Goal: Task Accomplishment & Management: Manage account settings

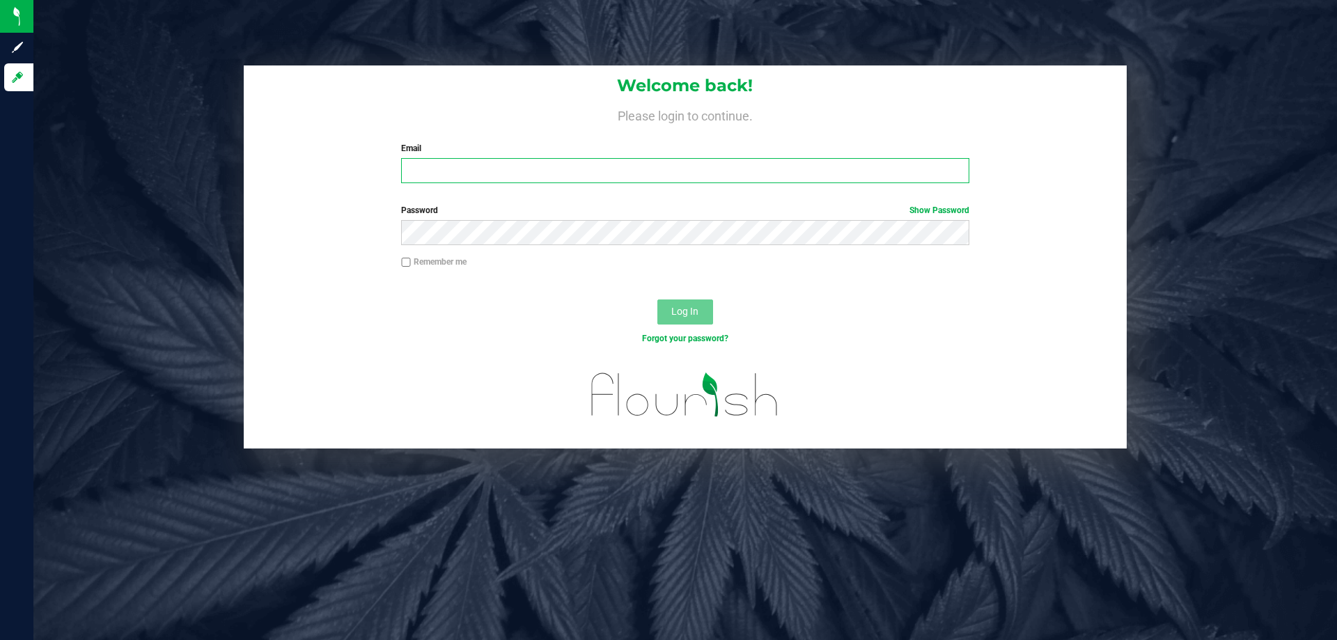
click at [503, 170] on input "Email" at bounding box center [685, 170] width 568 height 25
type input "mmayer@liveparallel.com"
click at [657, 299] on button "Log In" at bounding box center [685, 311] width 56 height 25
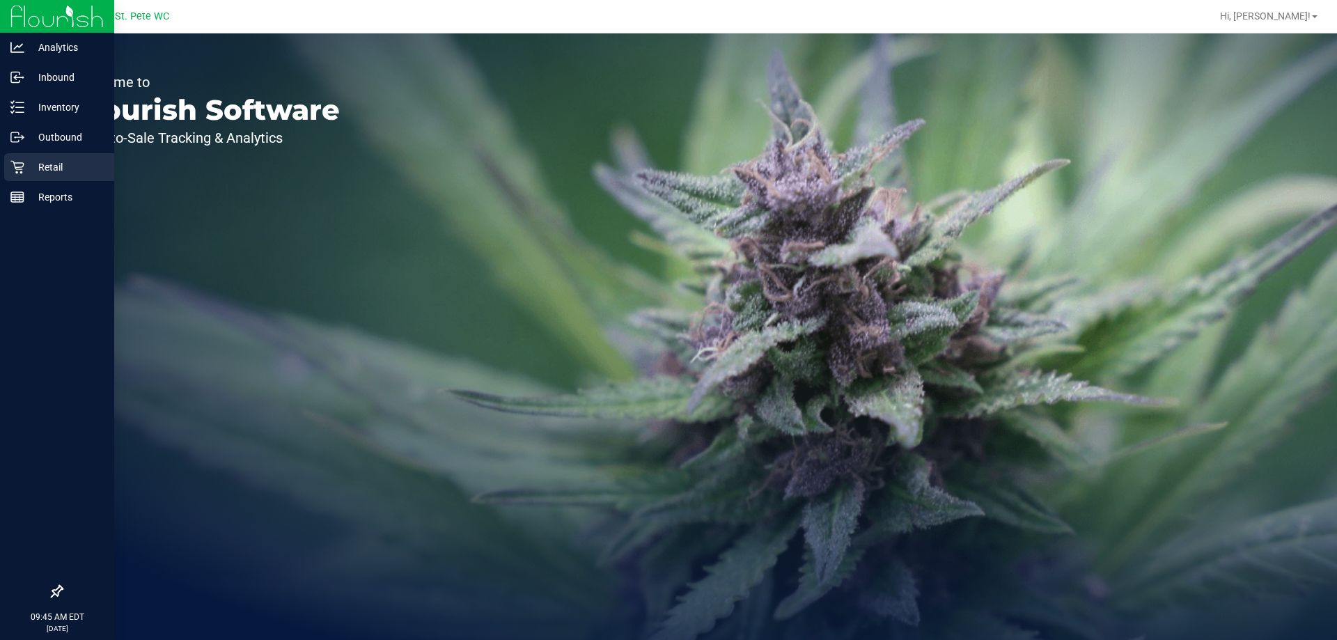
click at [26, 157] on div "Retail" at bounding box center [59, 167] width 110 height 28
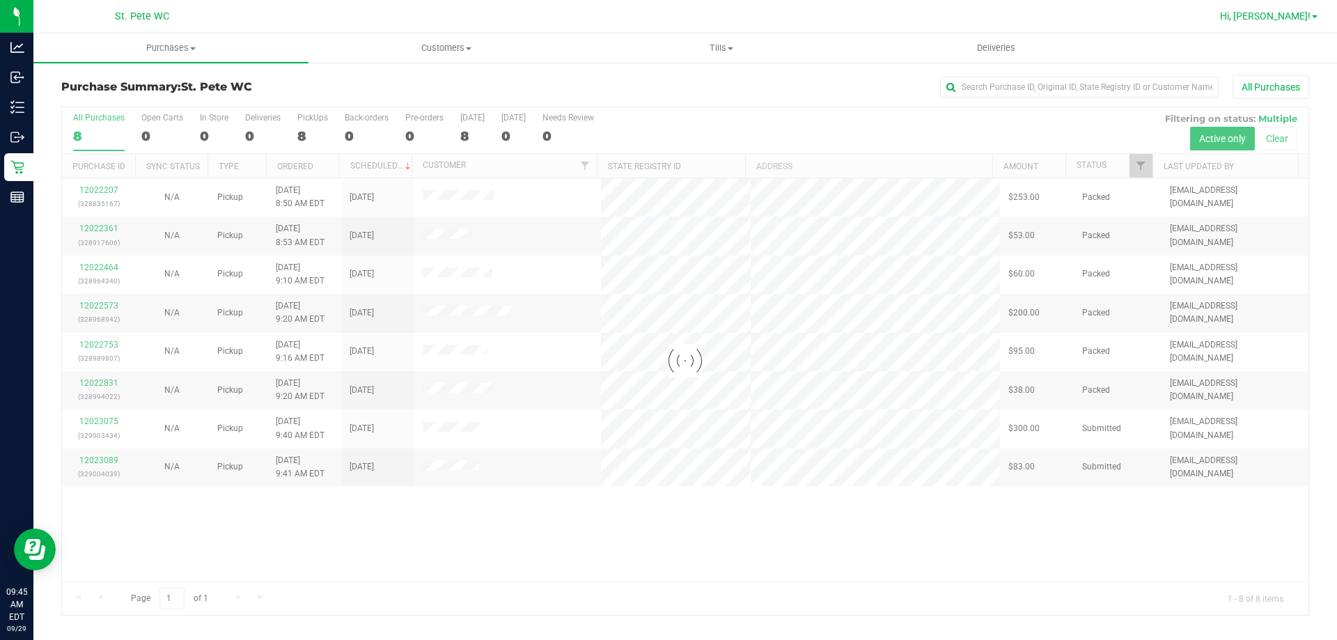
click at [1304, 19] on span "Hi, Micah!" at bounding box center [1265, 15] width 91 height 11
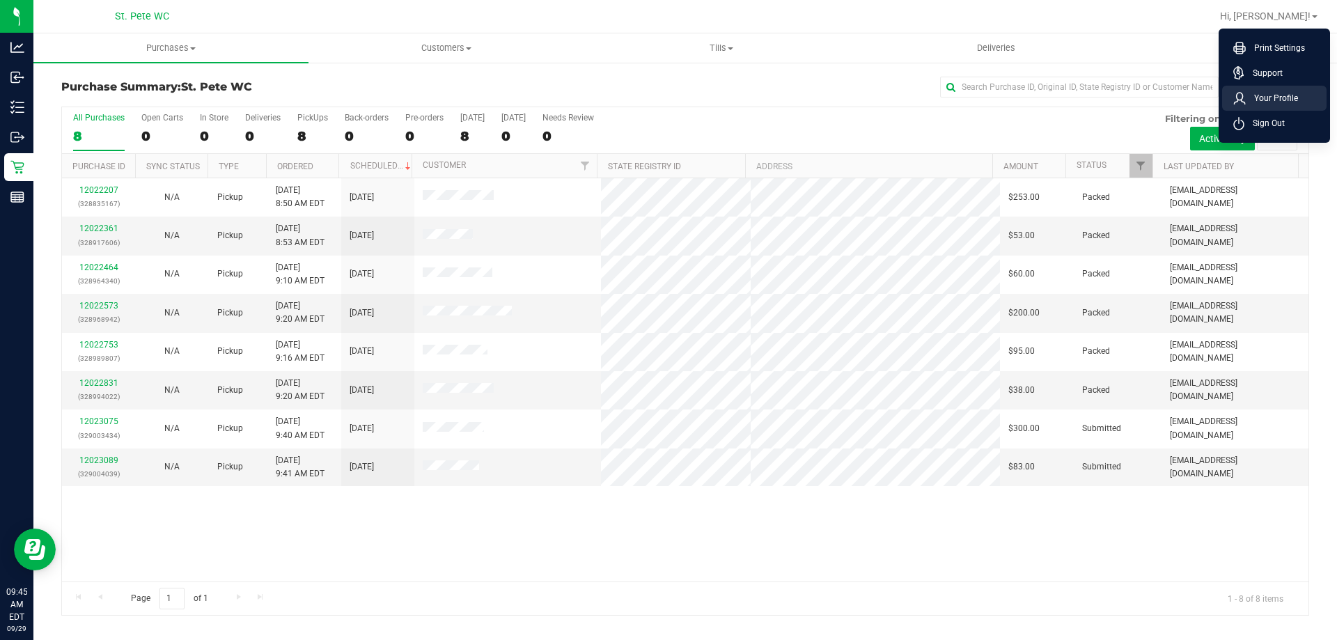
click at [1273, 94] on span "Your Profile" at bounding box center [1272, 98] width 52 height 14
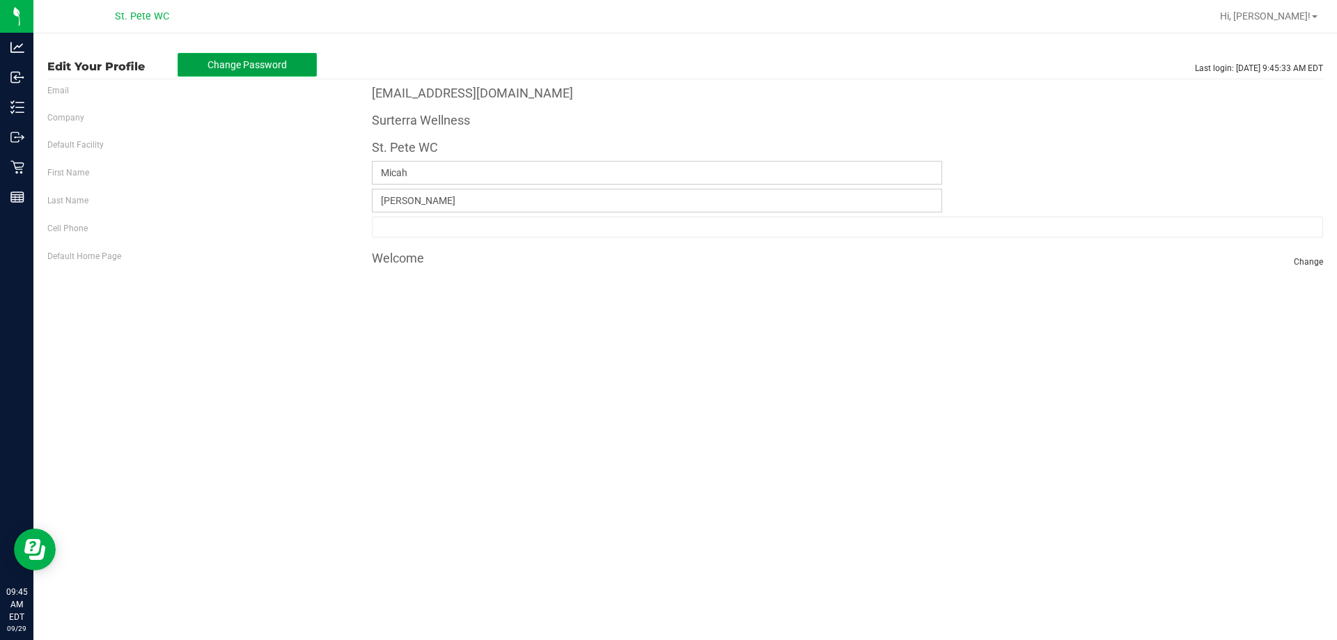
click at [233, 70] on span "Change Password" at bounding box center [247, 64] width 79 height 11
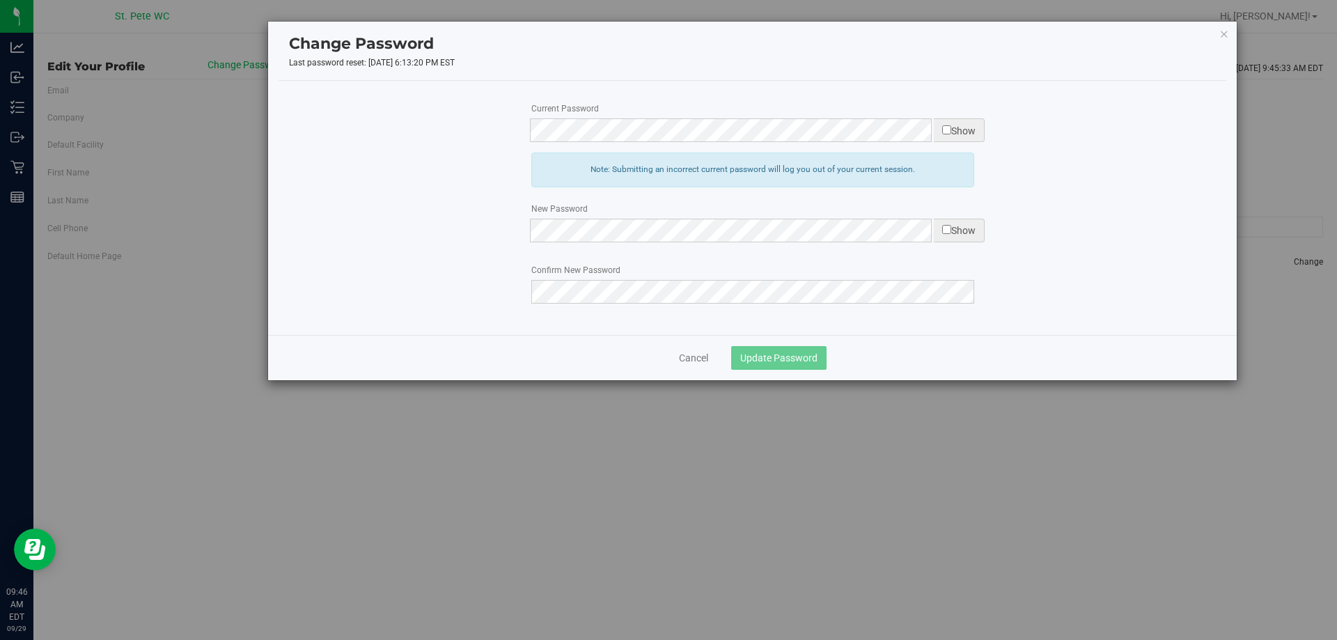
click at [945, 131] on input "checkbox" at bounding box center [946, 129] width 9 height 9
checkbox input "true"
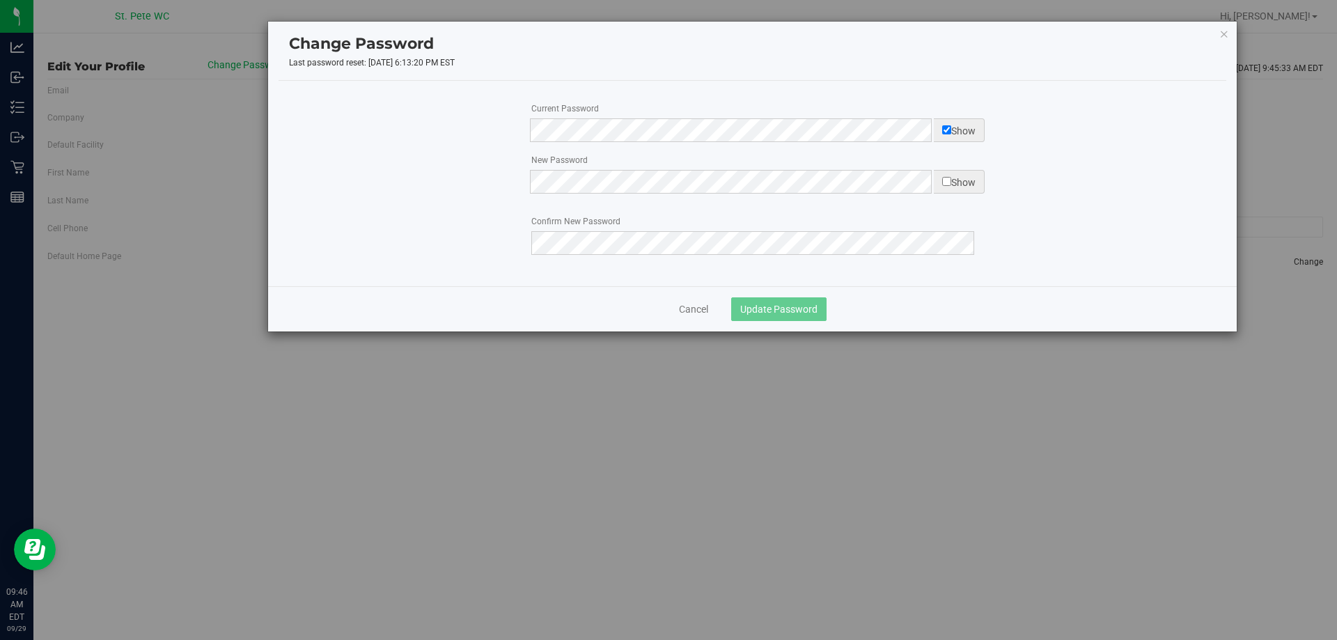
click at [944, 180] on input "checkbox" at bounding box center [946, 181] width 9 height 9
checkbox input "true"
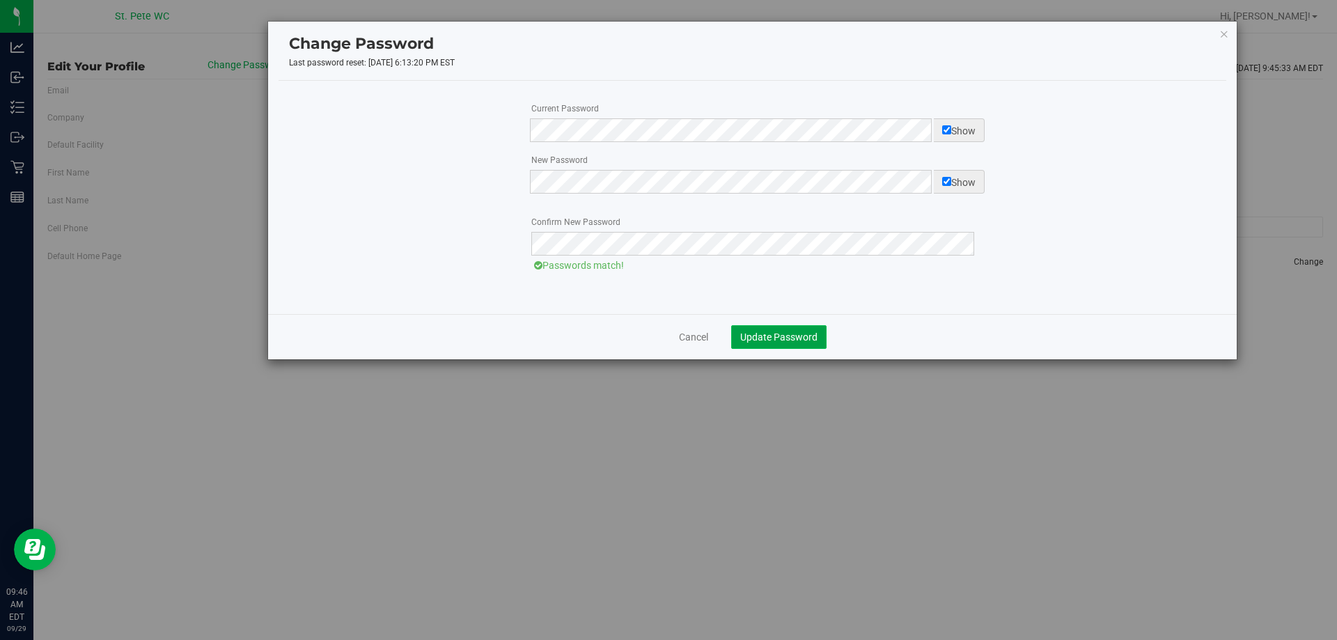
click at [800, 336] on span "Update Password" at bounding box center [778, 336] width 77 height 11
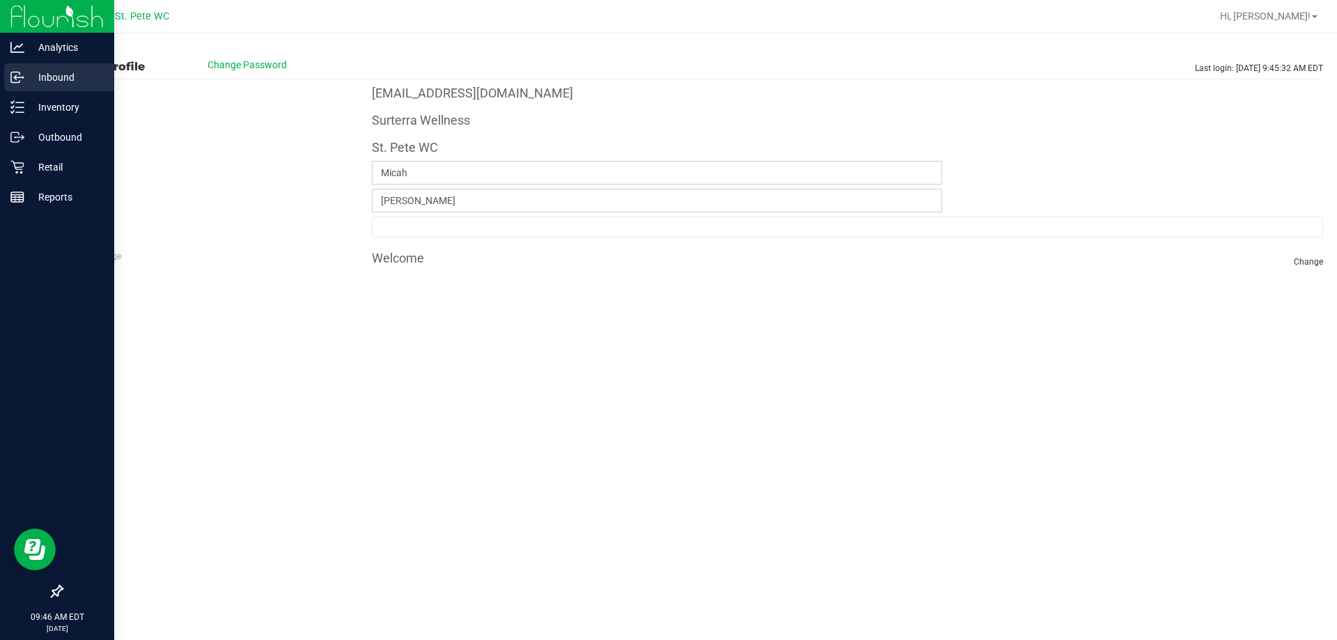
click at [38, 82] on p "Inbound" at bounding box center [66, 77] width 84 height 17
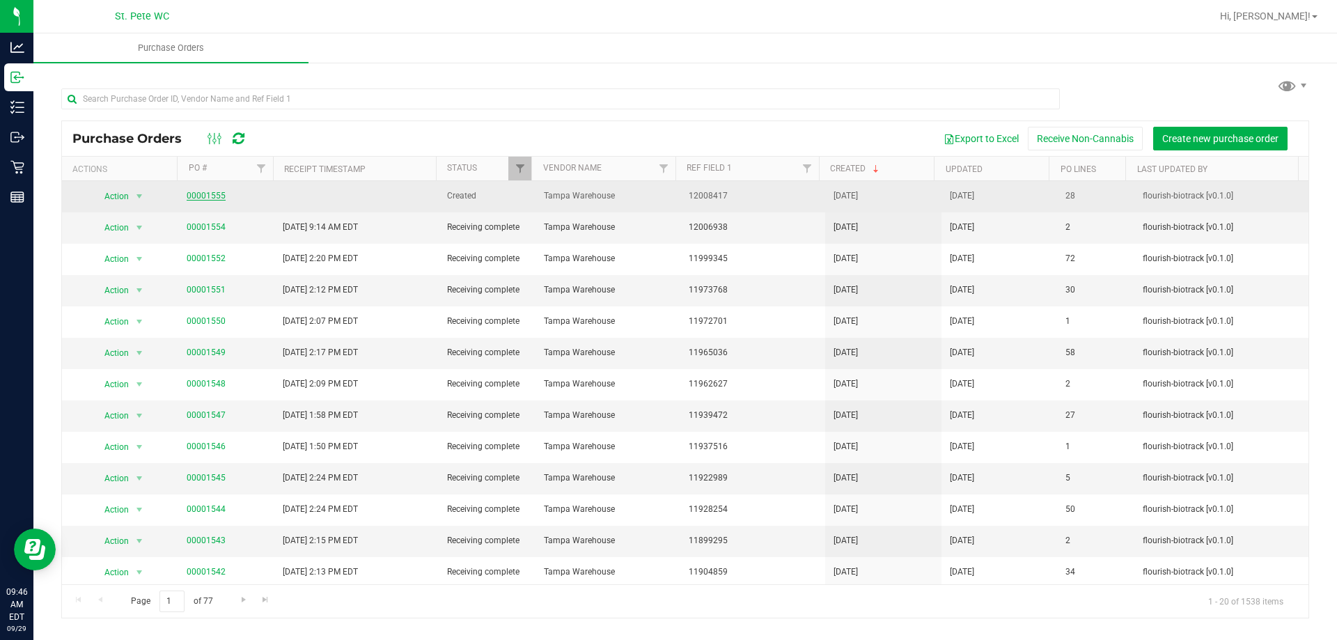
click at [187, 193] on link "00001555" at bounding box center [206, 196] width 39 height 10
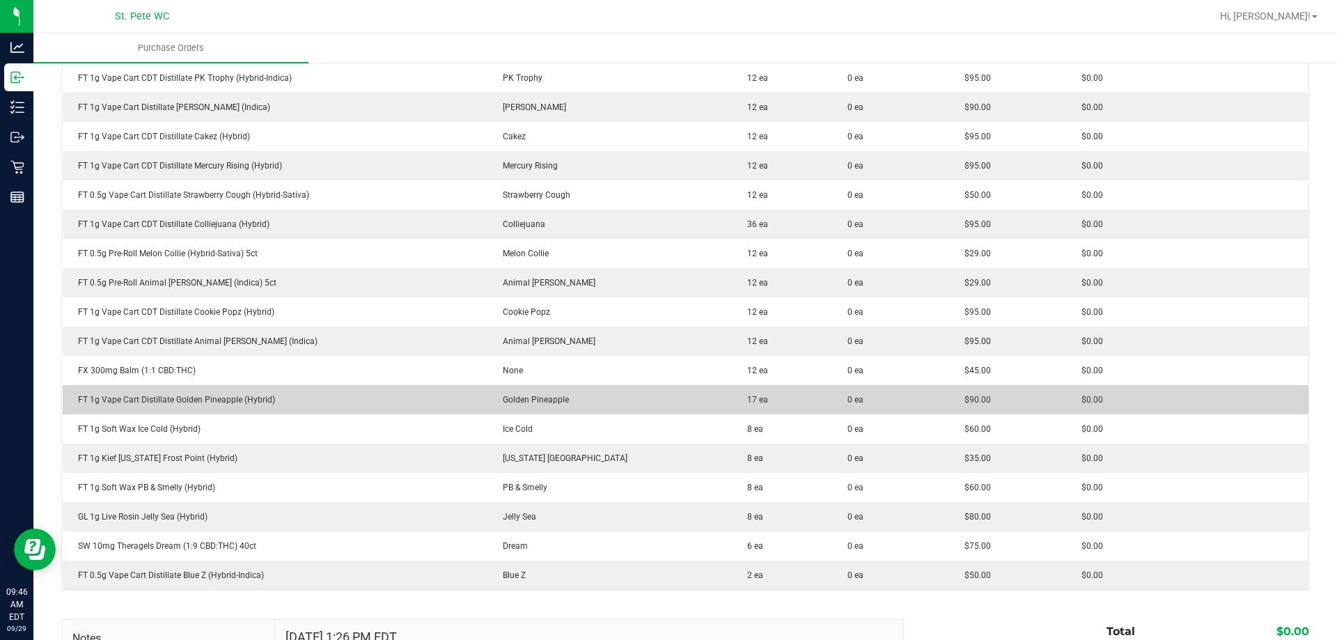
scroll to position [627, 0]
